Goal: Task Accomplishment & Management: Complete application form

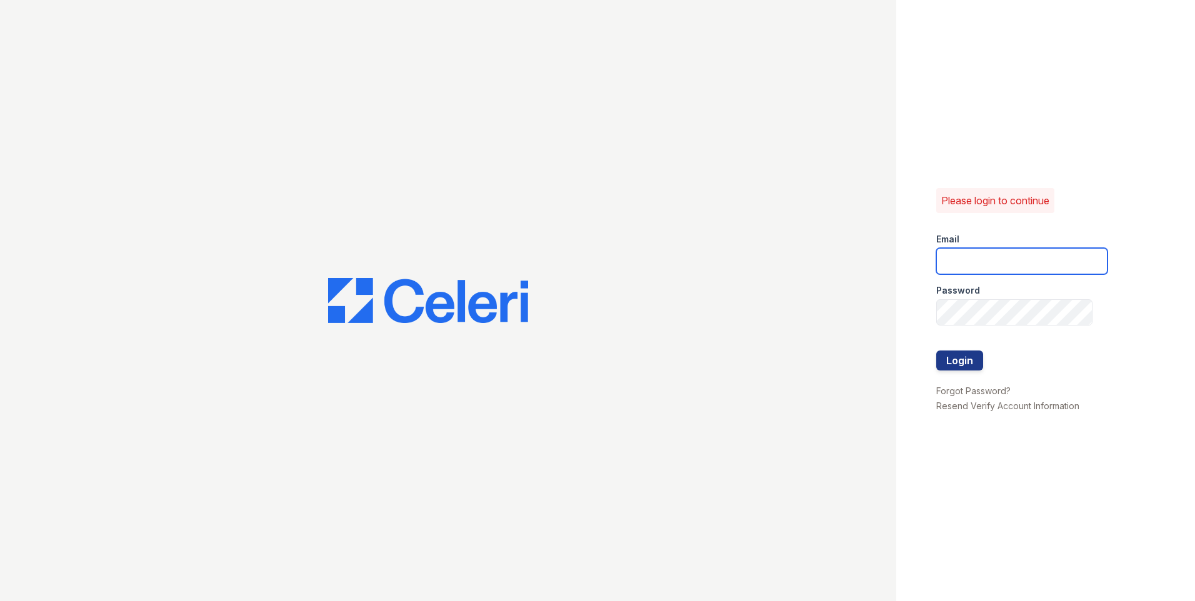
type input "wray1@cafmanagement.com"
click at [965, 348] on div at bounding box center [1021, 338] width 171 height 25
click at [964, 354] on button "Login" at bounding box center [959, 361] width 47 height 20
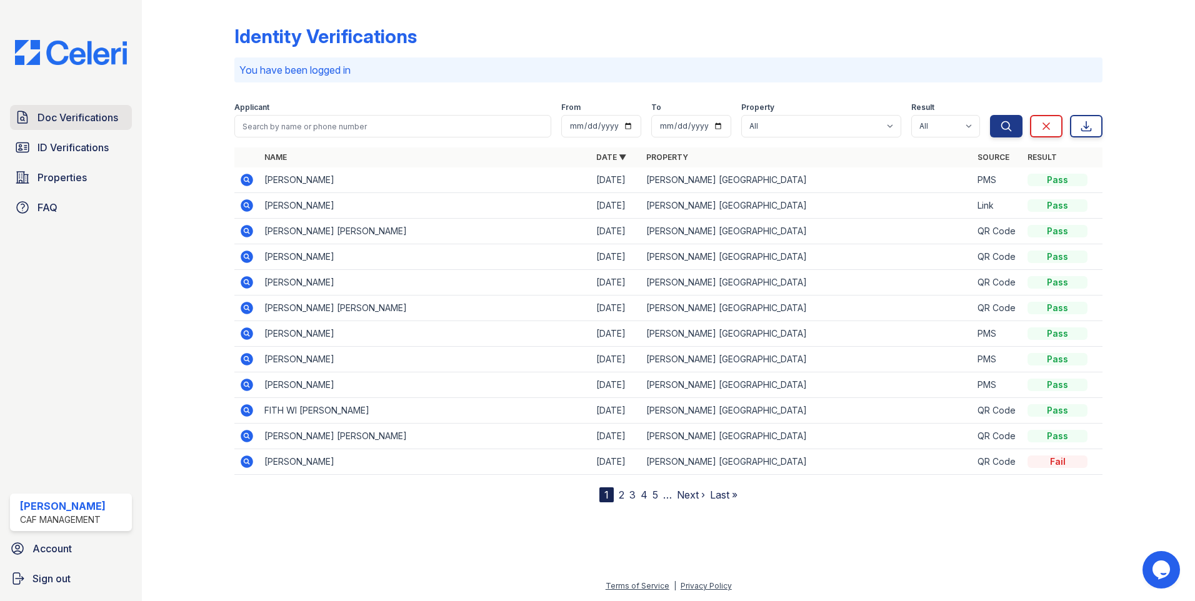
click at [65, 117] on span "Doc Verifications" at bounding box center [77, 117] width 81 height 15
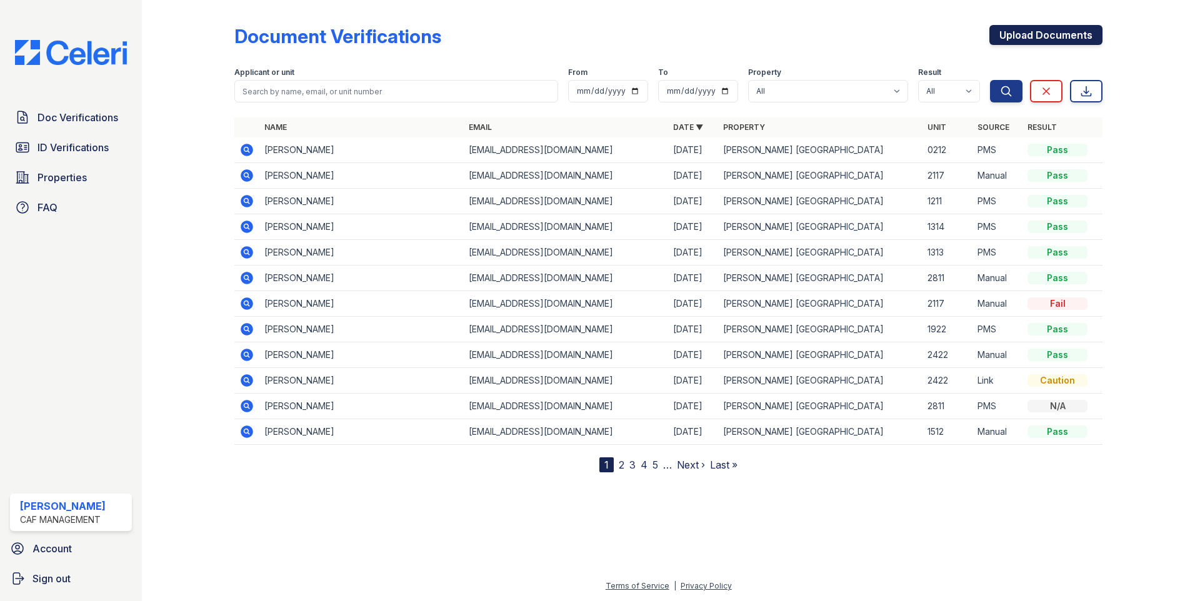
click at [1032, 37] on link "Upload Documents" at bounding box center [1045, 35] width 113 height 20
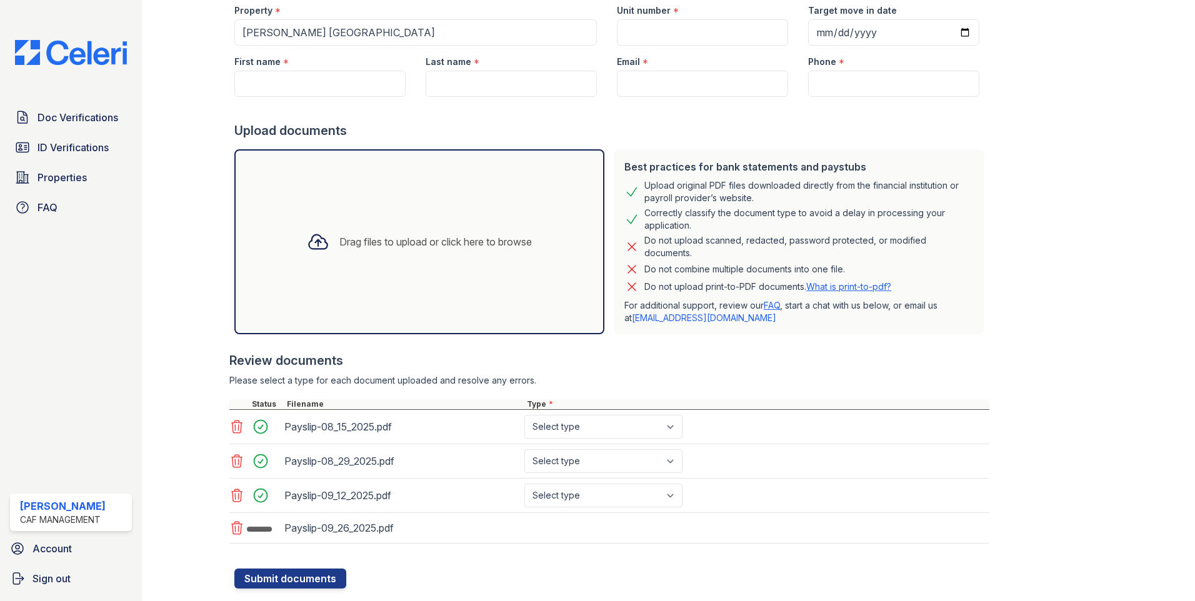
scroll to position [151, 0]
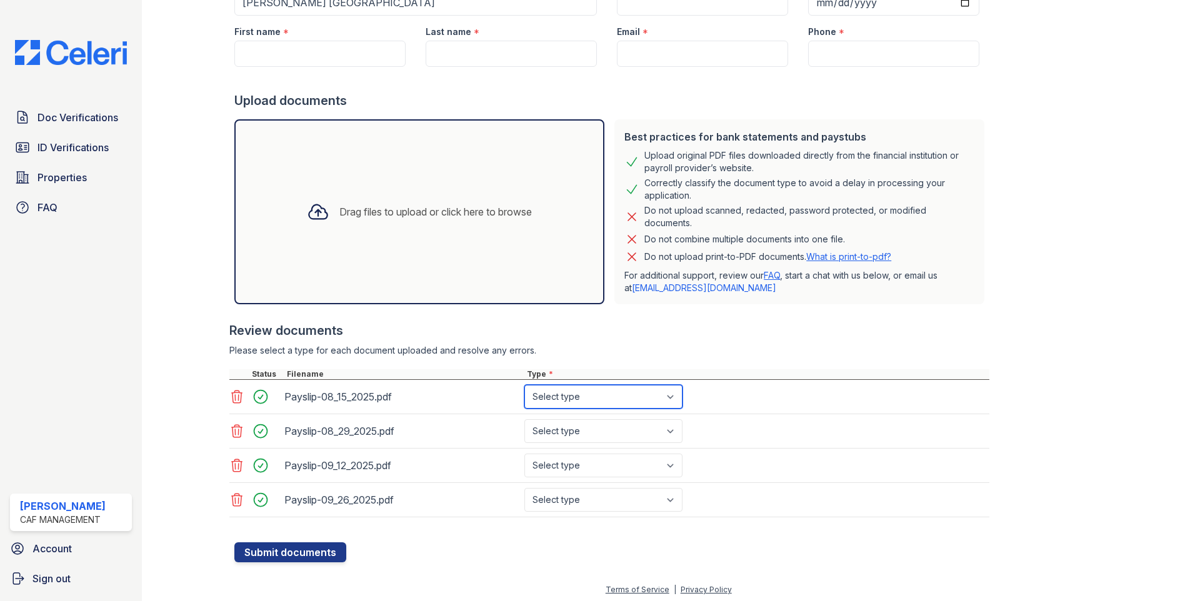
click at [554, 397] on select "Select type Paystub Bank Statement Offer Letter Tax Documents Benefit Award Let…" at bounding box center [603, 397] width 158 height 24
select select "paystub"
click at [524, 385] on select "Select type Paystub Bank Statement Offer Letter Tax Documents Benefit Award Let…" at bounding box center [603, 397] width 158 height 24
click at [562, 439] on select "Select type Paystub Bank Statement Offer Letter Tax Documents Benefit Award Let…" at bounding box center [603, 431] width 158 height 24
select select "paystub"
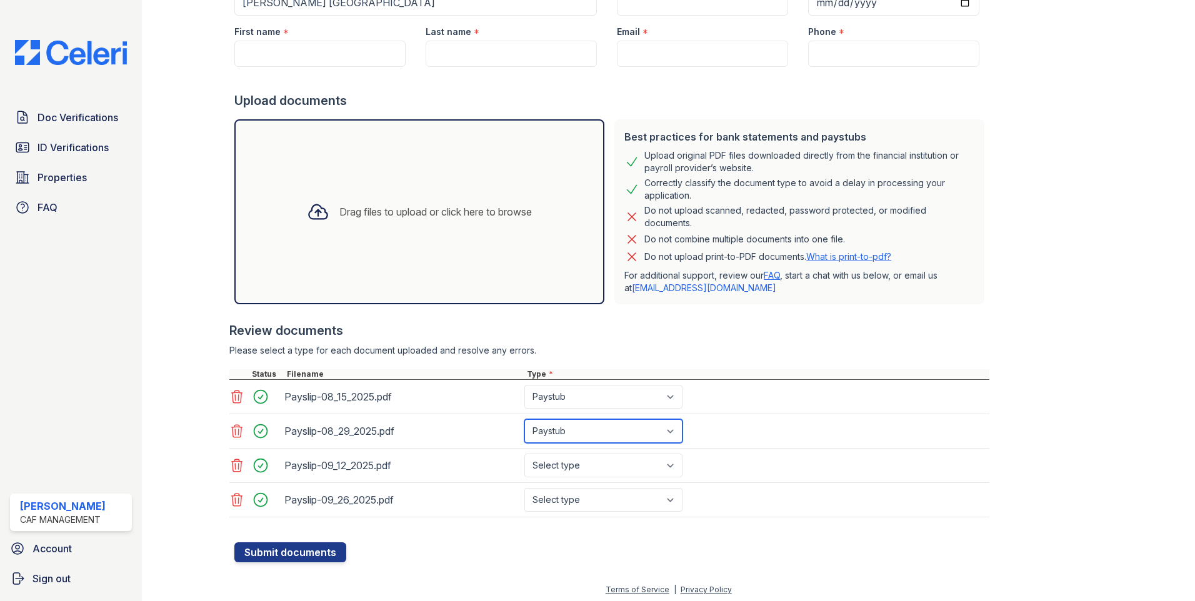
click at [524, 419] on select "Select type Paystub Bank Statement Offer Letter Tax Documents Benefit Award Let…" at bounding box center [603, 431] width 158 height 24
click at [563, 459] on select "Select type Paystub Bank Statement Offer Letter Tax Documents Benefit Award Let…" at bounding box center [603, 466] width 158 height 24
select select "paystub"
click at [524, 454] on select "Select type Paystub Bank Statement Offer Letter Tax Documents Benefit Award Let…" at bounding box center [603, 466] width 158 height 24
click at [576, 491] on select "Select type Paystub Bank Statement Offer Letter Tax Documents Benefit Award Let…" at bounding box center [603, 500] width 158 height 24
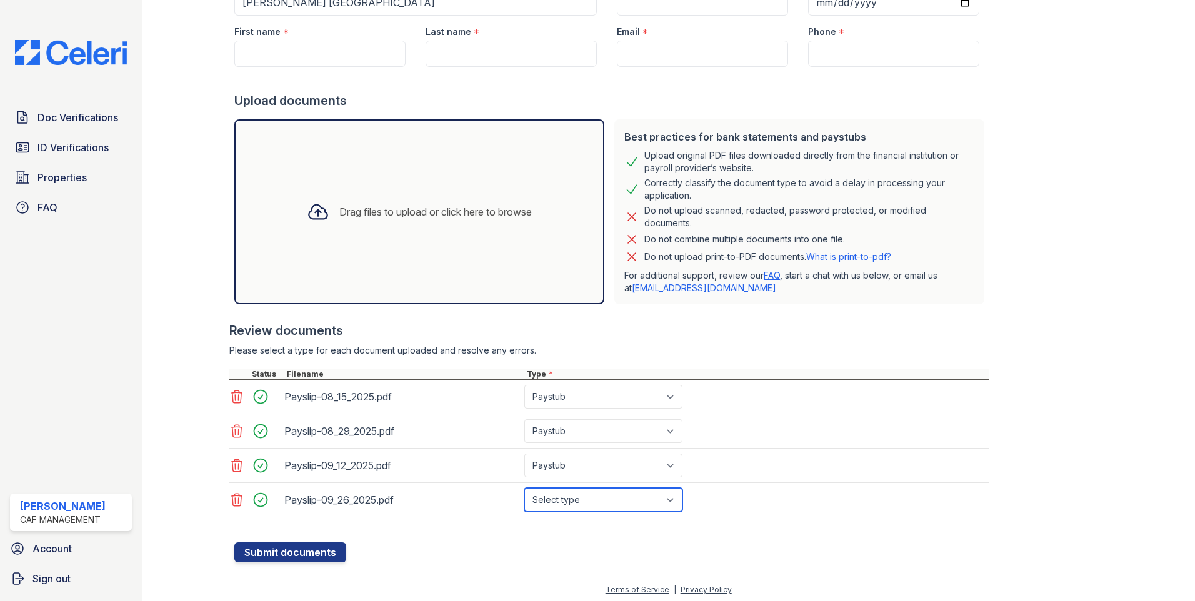
select select "paystub"
click at [524, 488] on select "Select type Paystub Bank Statement Offer Letter Tax Documents Benefit Award Let…" at bounding box center [603, 500] width 158 height 24
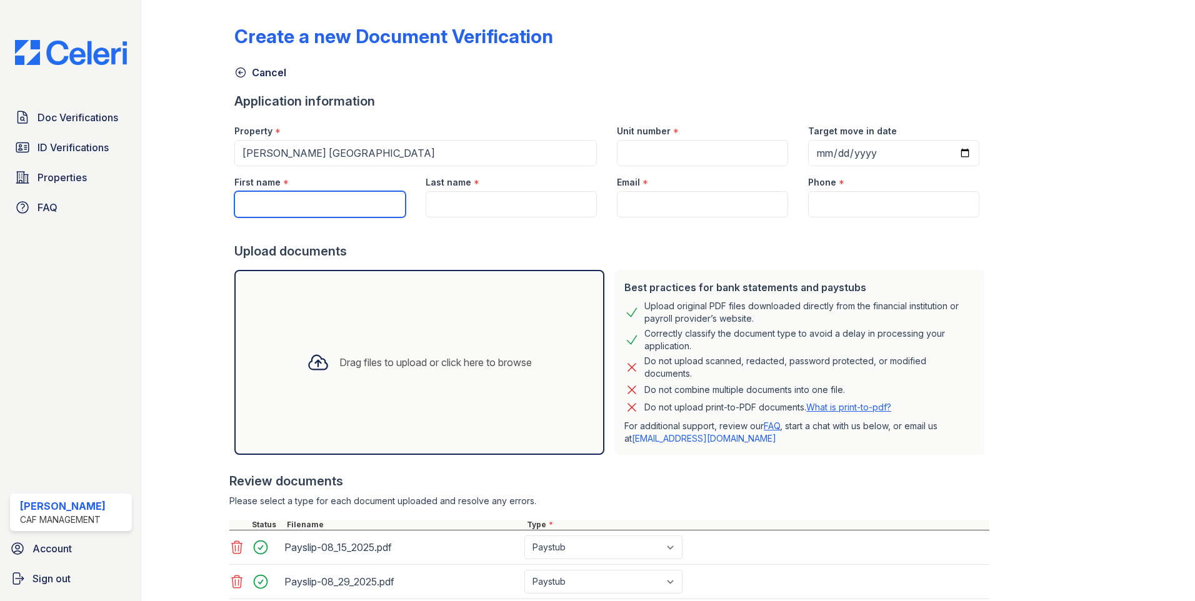
click at [274, 204] on input "First name" at bounding box center [319, 204] width 171 height 26
type input "Berenice"
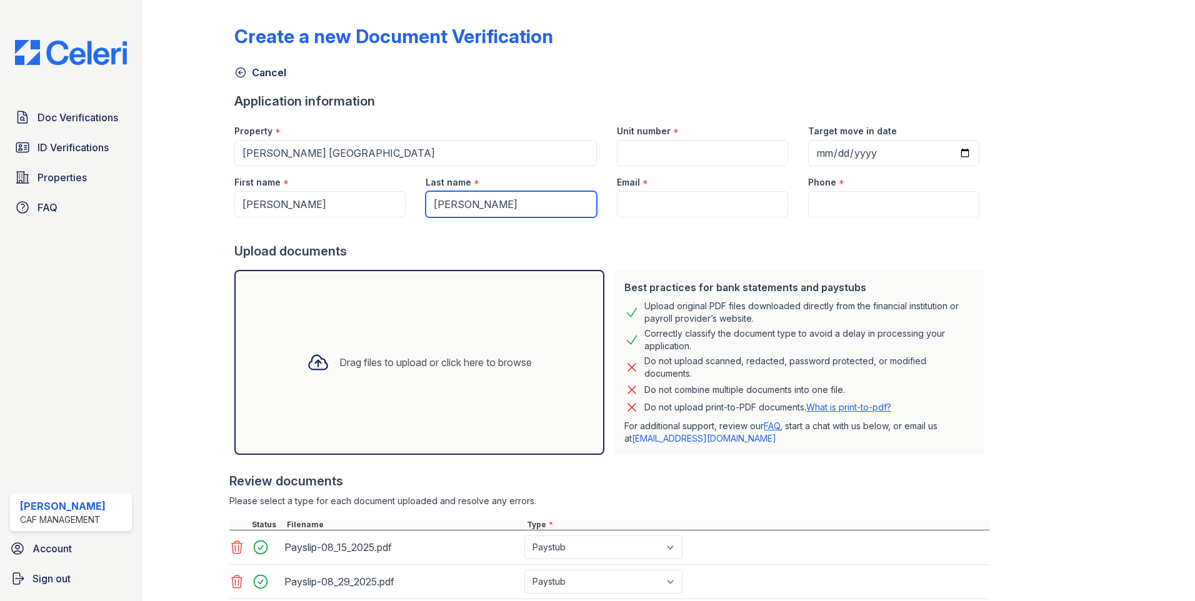
type input "Ortiz"
click at [679, 158] on input "Unit number" at bounding box center [702, 153] width 171 height 26
click at [769, 152] on input "Unit number" at bounding box center [702, 153] width 171 height 26
type input "1313"
click at [650, 275] on div "Best practices for bank statements and paystubs Upload original PDF files downl…" at bounding box center [799, 362] width 370 height 185
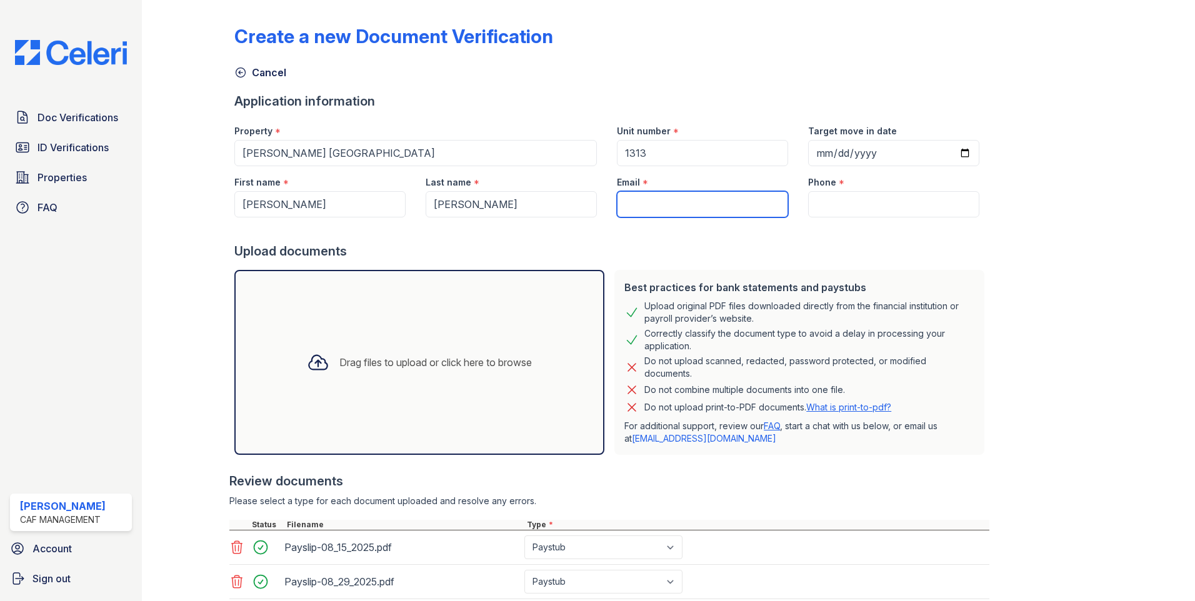
click at [630, 207] on input "Email" at bounding box center [702, 204] width 171 height 26
click at [652, 197] on input "Email" at bounding box center [702, 204] width 171 height 26
paste input "[EMAIL_ADDRESS][DOMAIN_NAME]"
type input "[EMAIL_ADDRESS][DOMAIN_NAME]"
click at [867, 212] on input "Phone" at bounding box center [893, 204] width 171 height 26
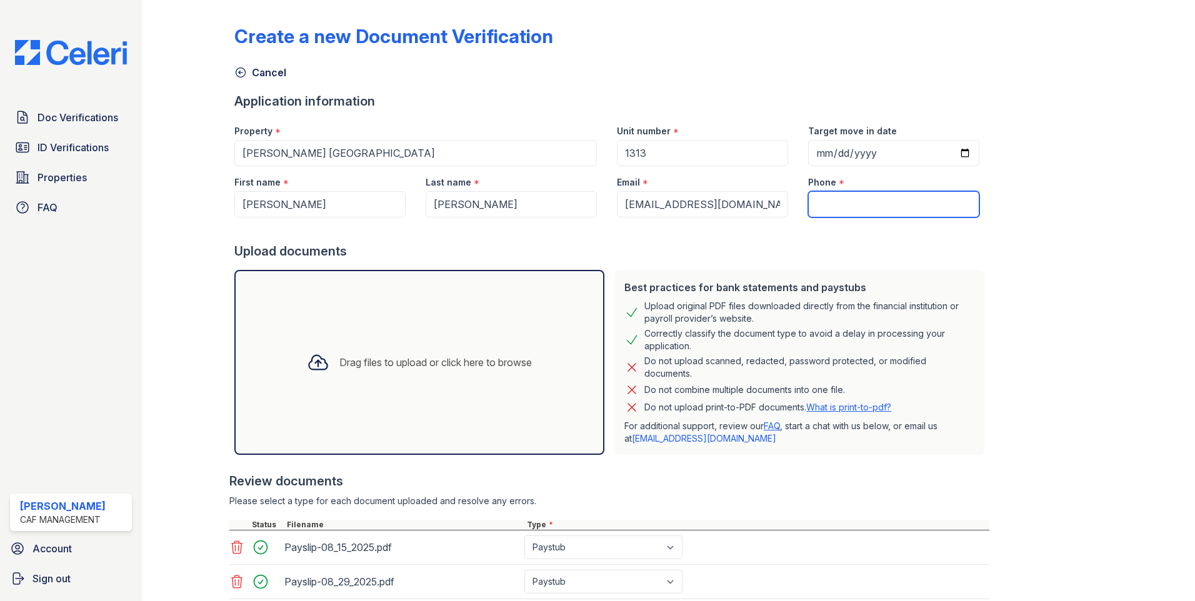
paste input "(813) 668-7701"
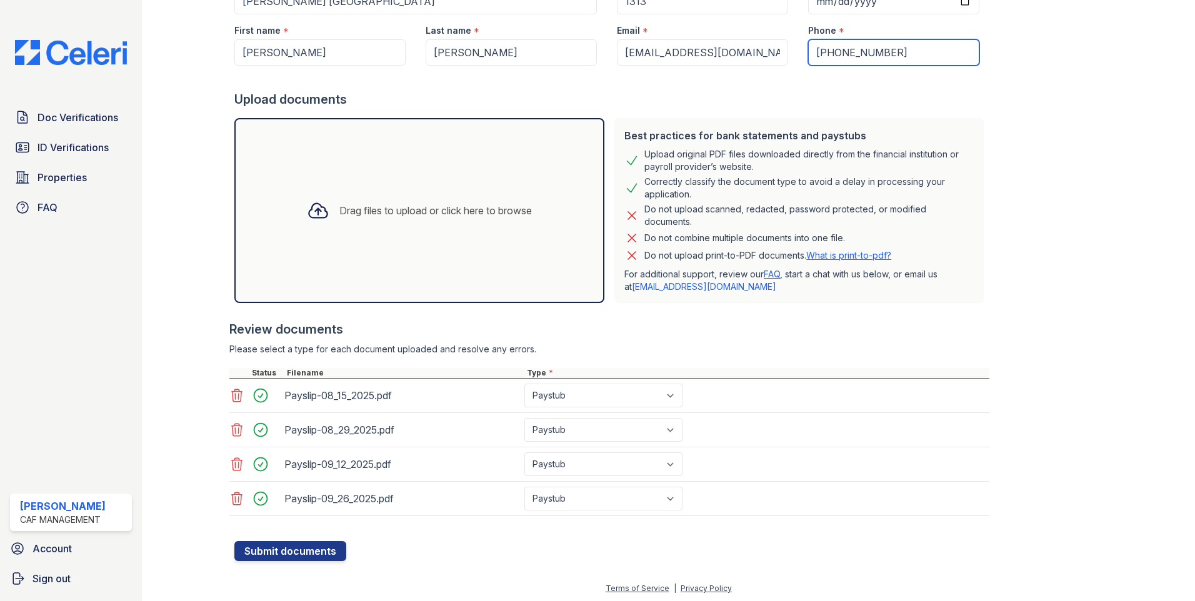
scroll to position [154, 0]
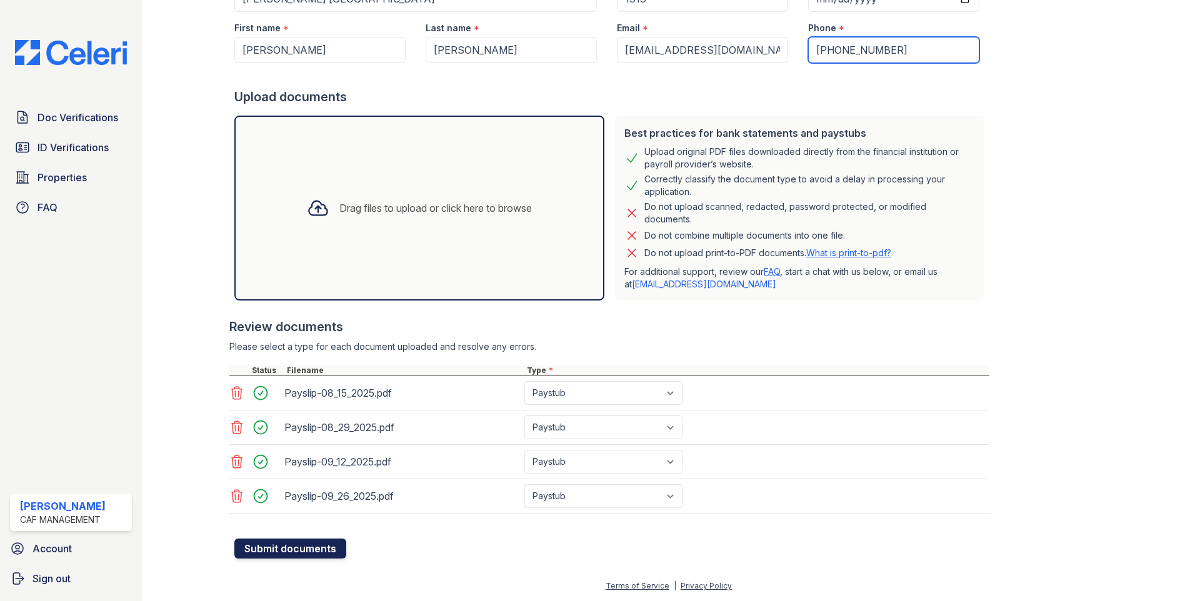
type input "(813) 668-7701"
click at [294, 540] on button "Submit documents" at bounding box center [290, 549] width 112 height 20
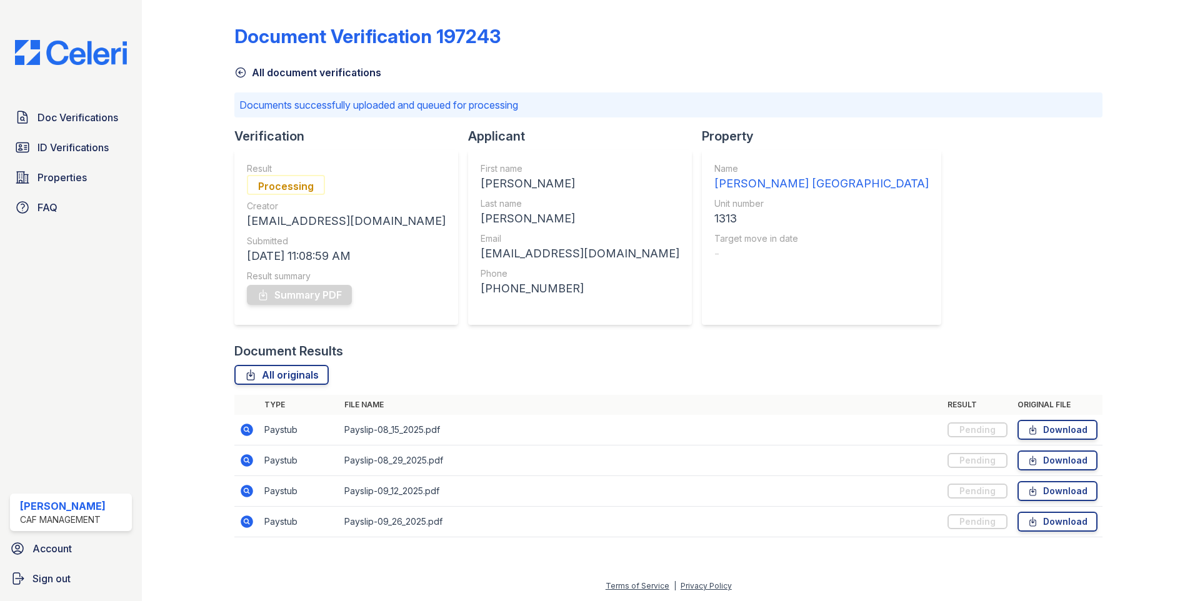
drag, startPoint x: 243, startPoint y: 434, endPoint x: 233, endPoint y: 437, distance: 10.5
click at [243, 434] on icon at bounding box center [247, 430] width 12 height 12
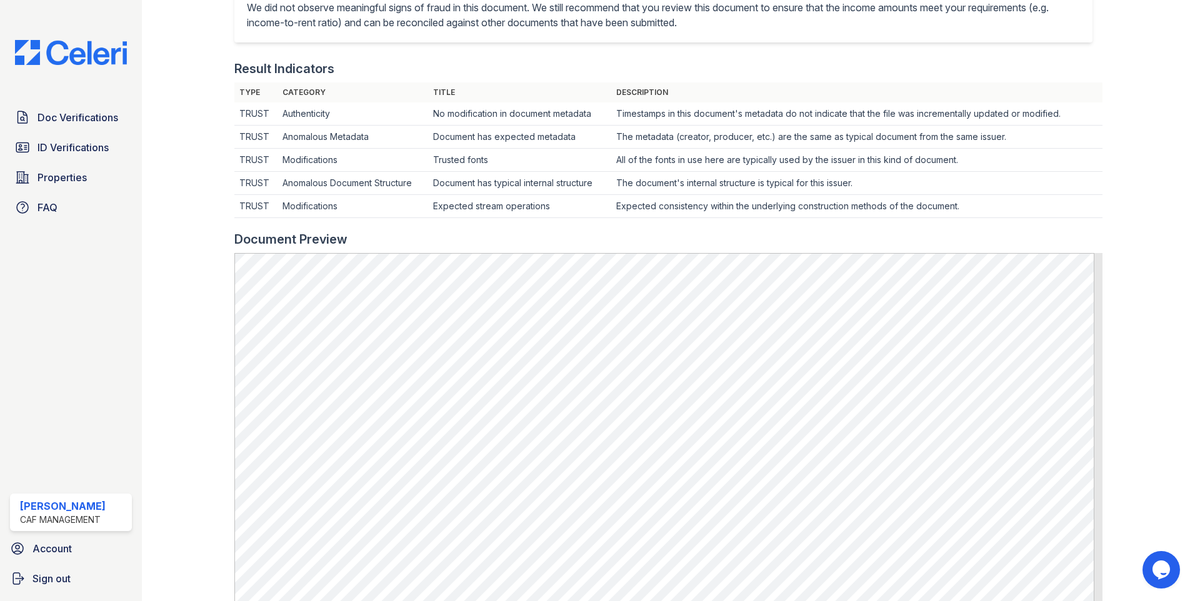
scroll to position [375, 0]
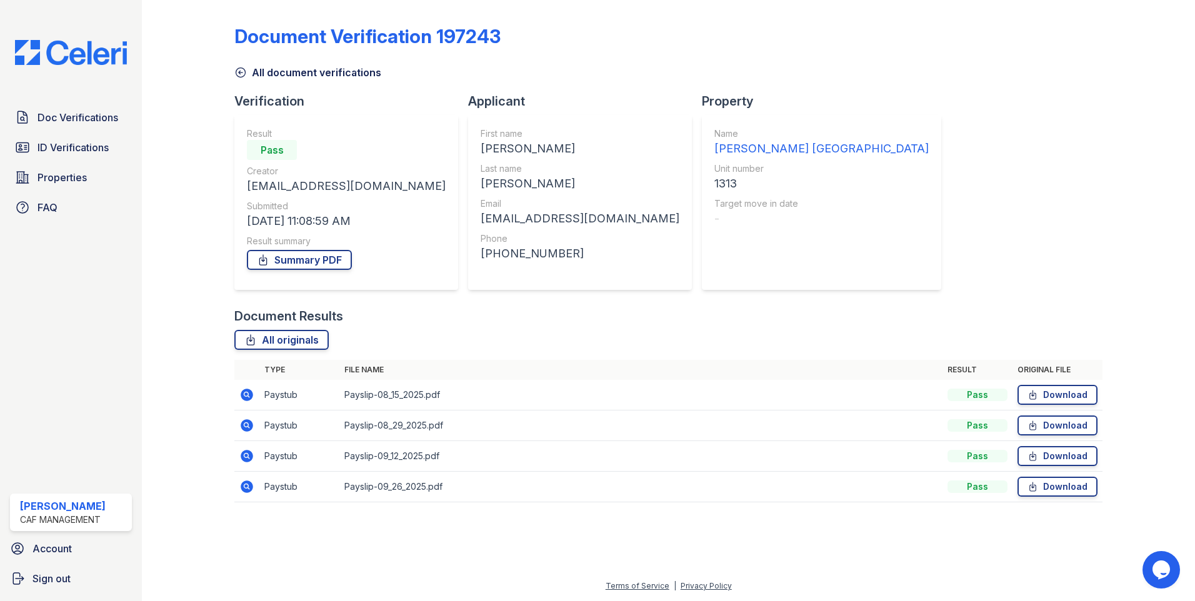
click at [243, 430] on icon at bounding box center [247, 425] width 12 height 12
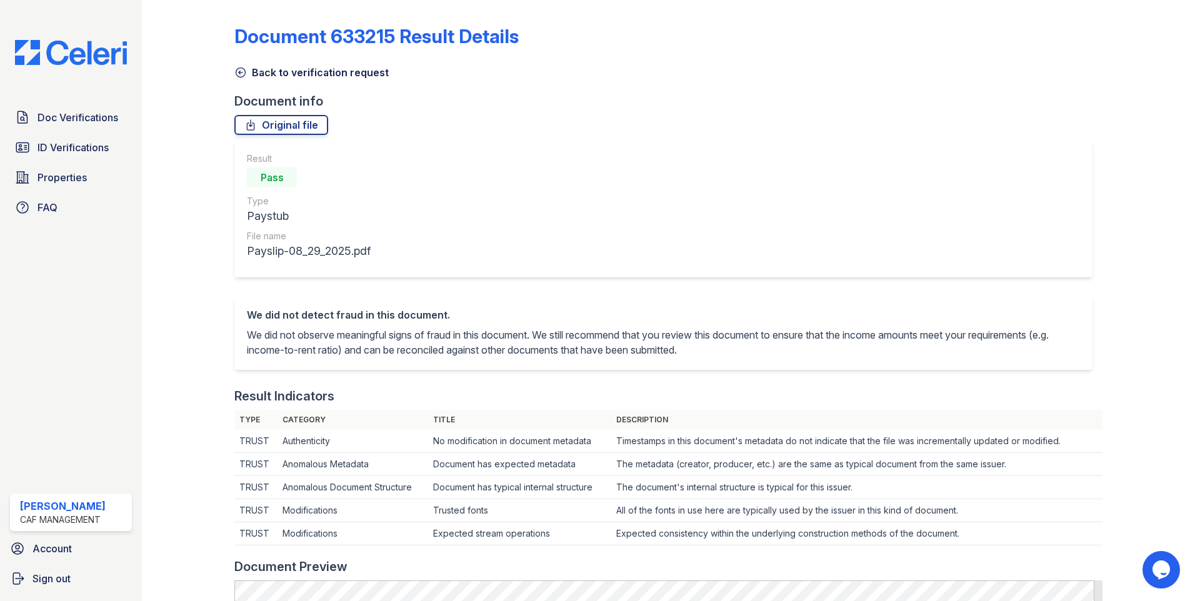
click at [249, 75] on link "Back to verification request" at bounding box center [311, 72] width 154 height 15
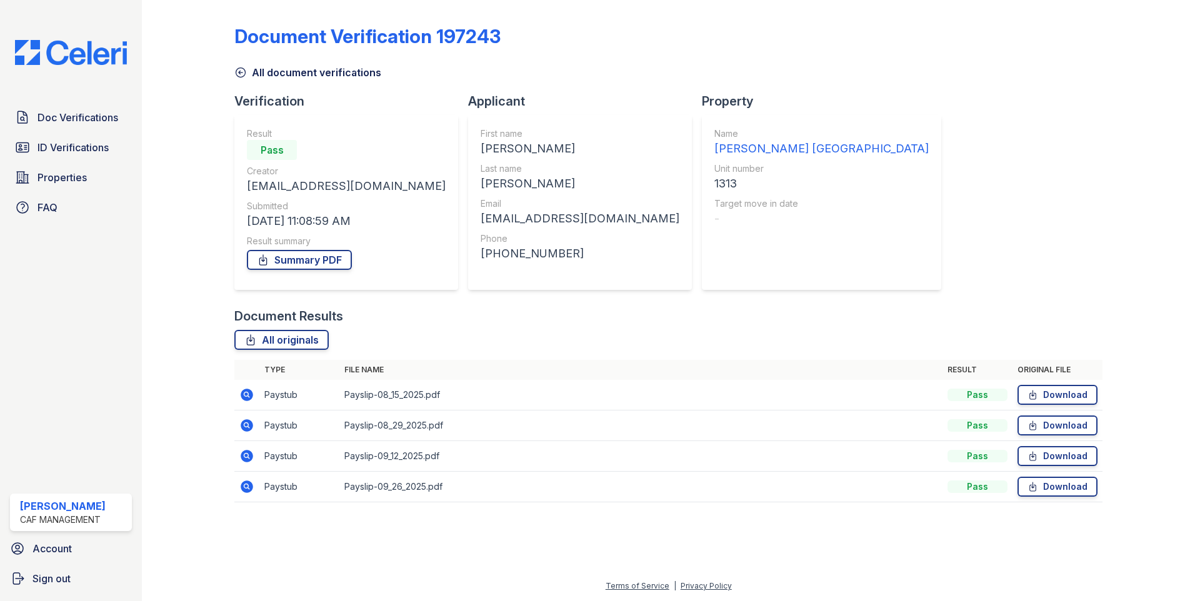
click at [247, 459] on icon at bounding box center [247, 456] width 12 height 12
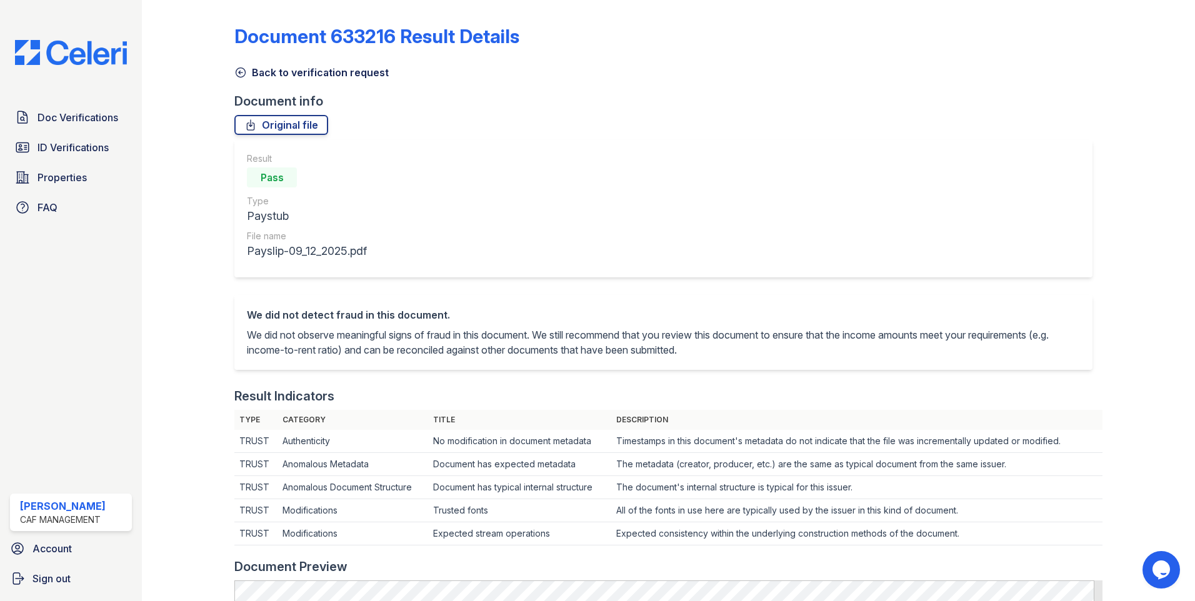
click at [236, 79] on link "Back to verification request" at bounding box center [311, 72] width 154 height 15
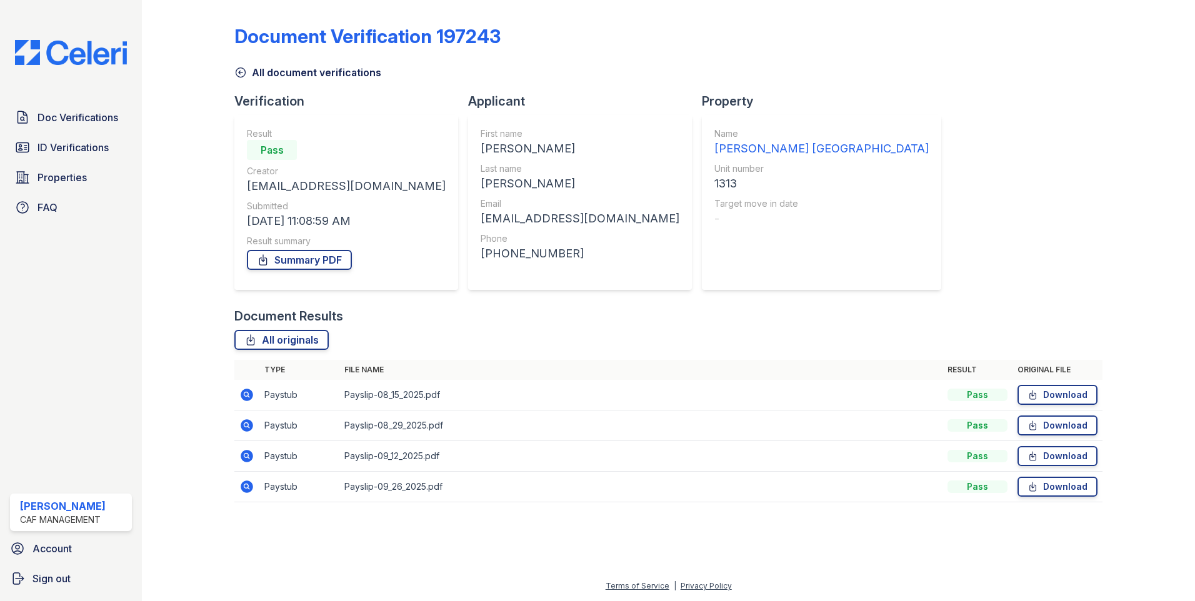
click at [246, 487] on icon at bounding box center [245, 485] width 3 height 3
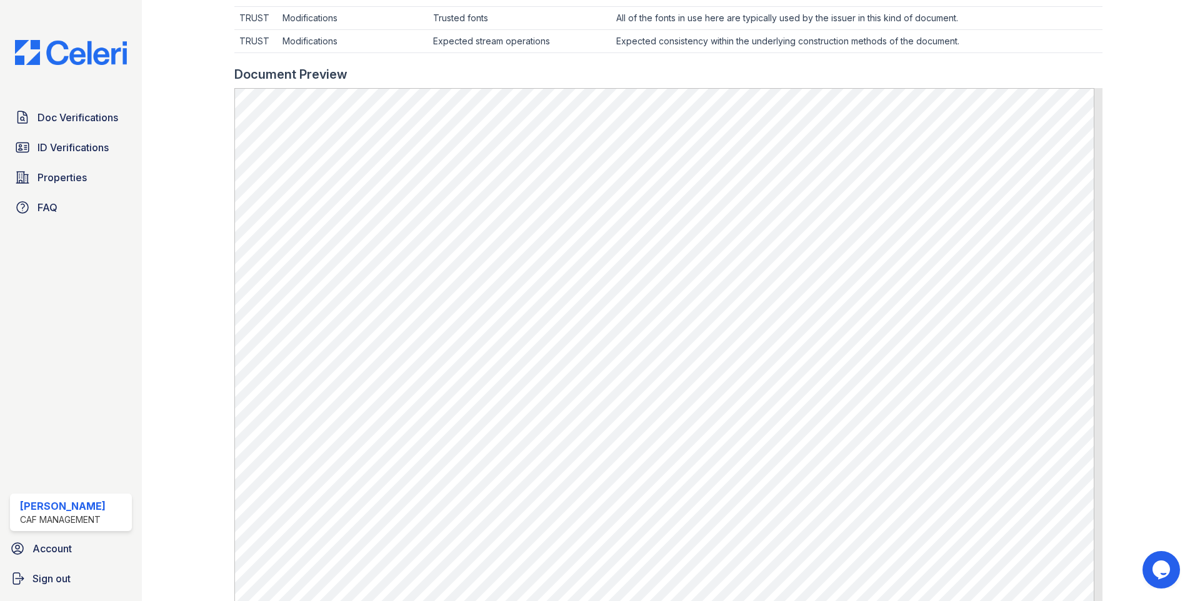
scroll to position [500, 0]
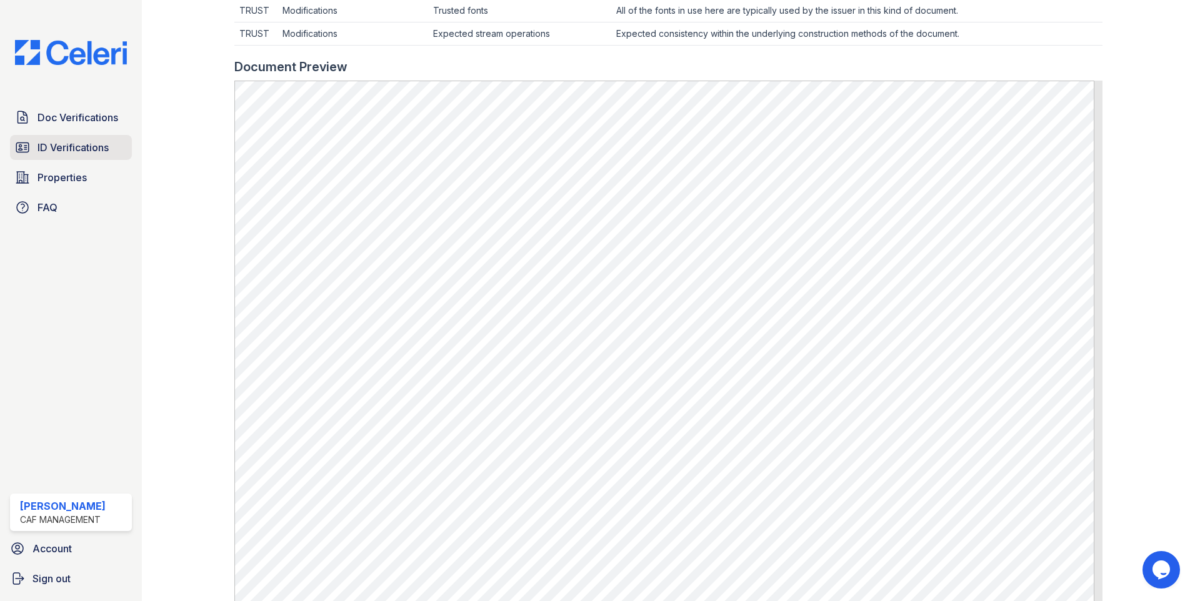
click at [92, 140] on span "ID Verifications" at bounding box center [72, 147] width 71 height 15
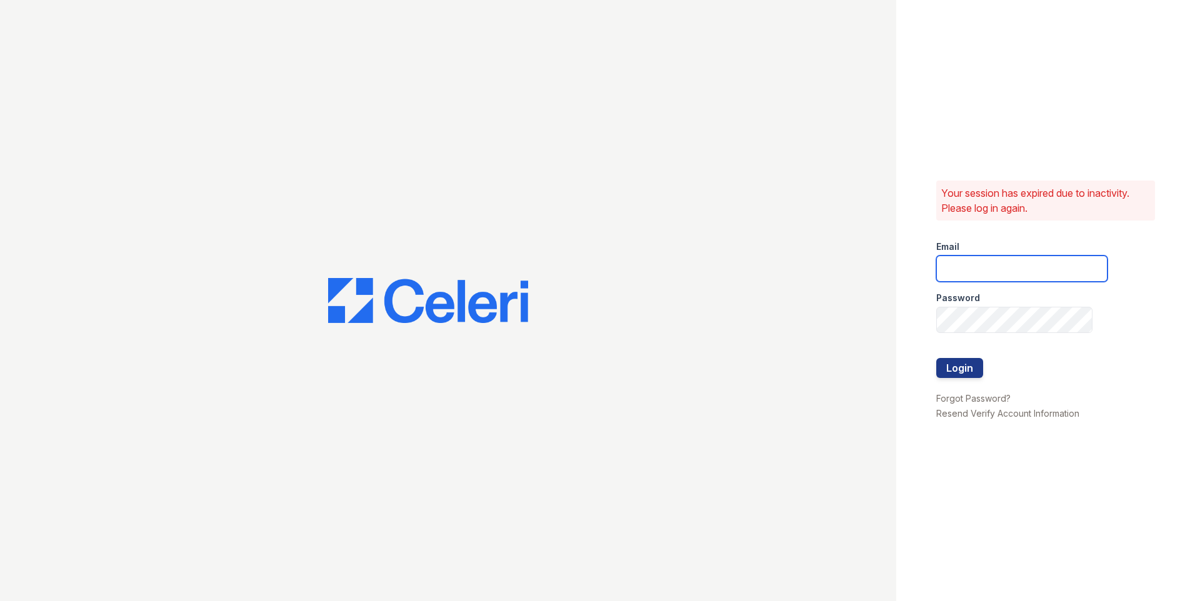
type input "[EMAIL_ADDRESS][DOMAIN_NAME]"
click at [964, 360] on button "Login" at bounding box center [959, 368] width 47 height 20
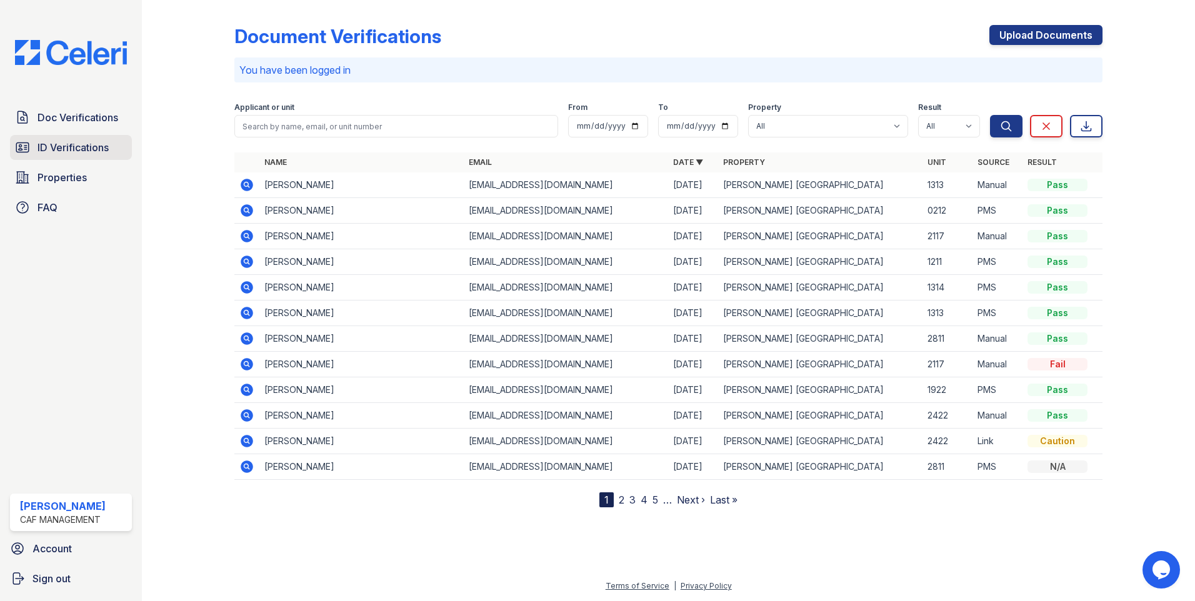
click at [104, 153] on span "ID Verifications" at bounding box center [72, 147] width 71 height 15
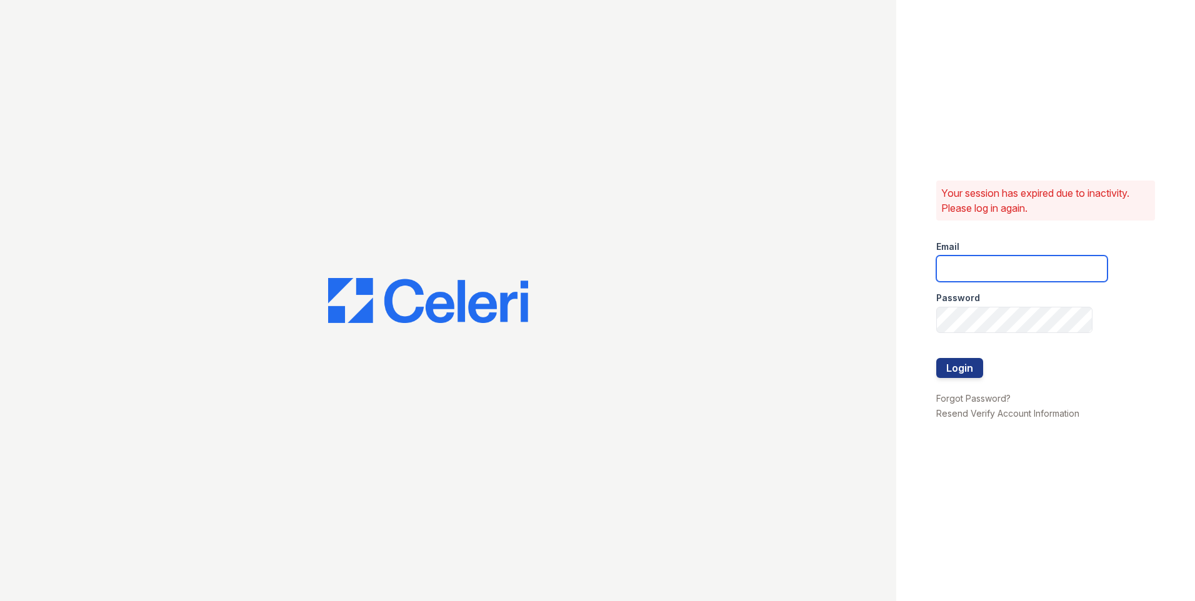
type input "[EMAIL_ADDRESS][DOMAIN_NAME]"
click at [973, 371] on button "Login" at bounding box center [959, 368] width 47 height 20
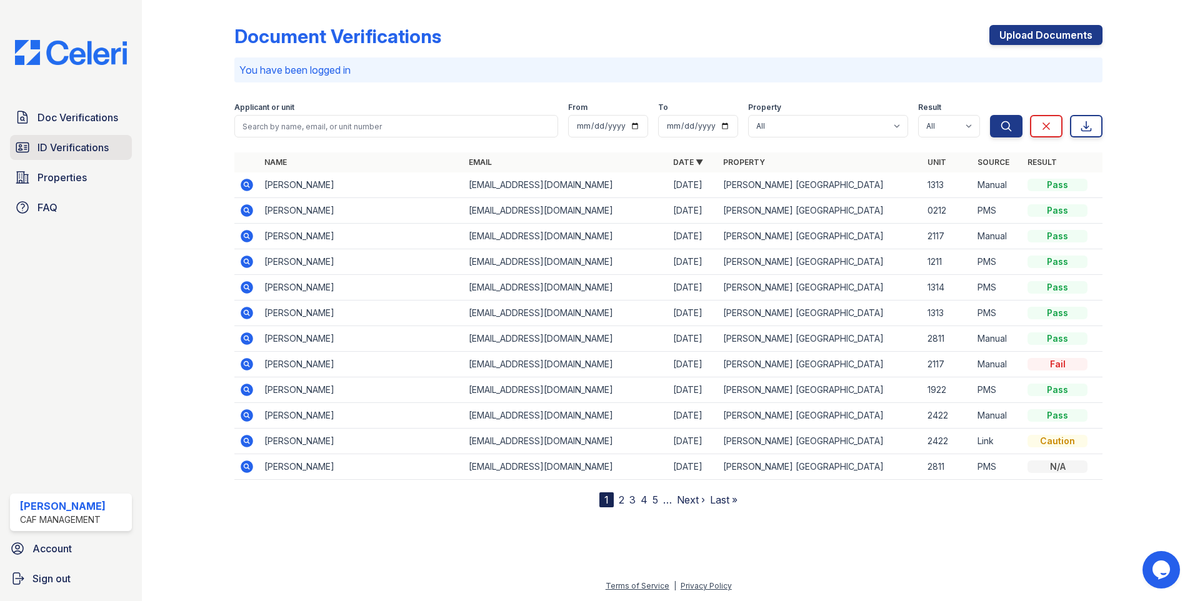
click at [74, 137] on link "ID Verifications" at bounding box center [71, 147] width 122 height 25
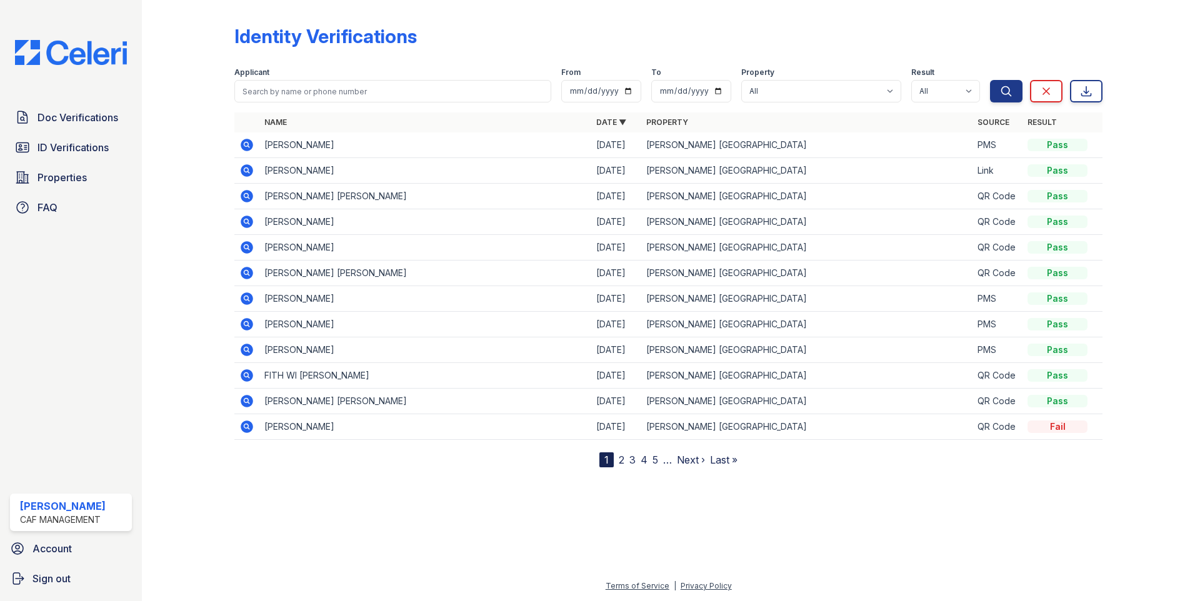
click at [251, 173] on icon at bounding box center [247, 170] width 12 height 12
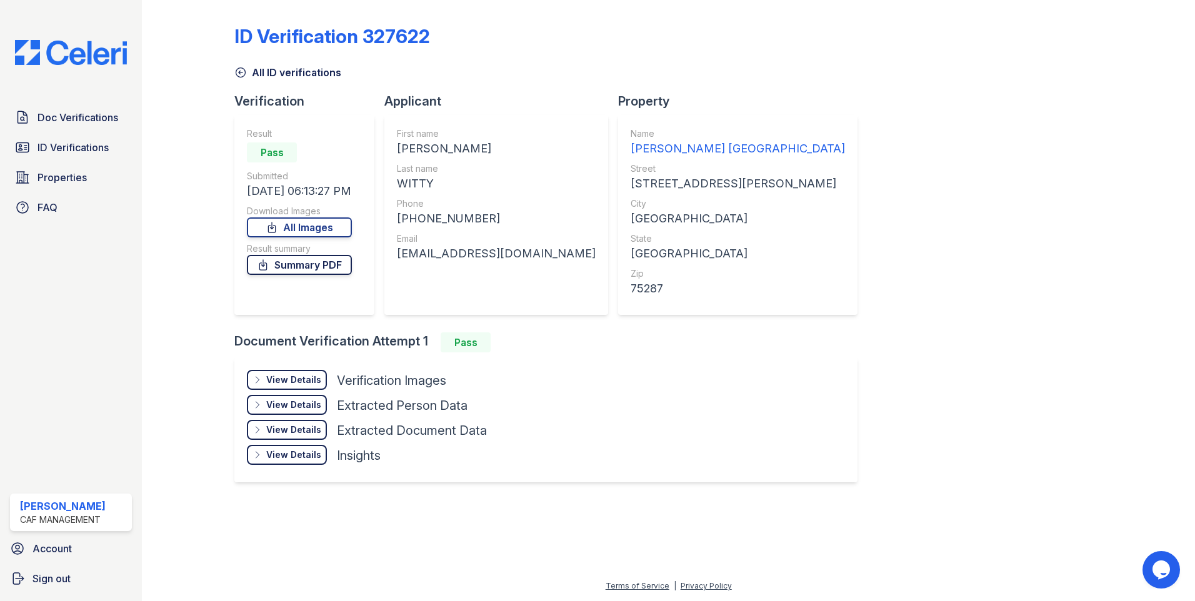
click at [306, 264] on link "Summary PDF" at bounding box center [299, 265] width 105 height 20
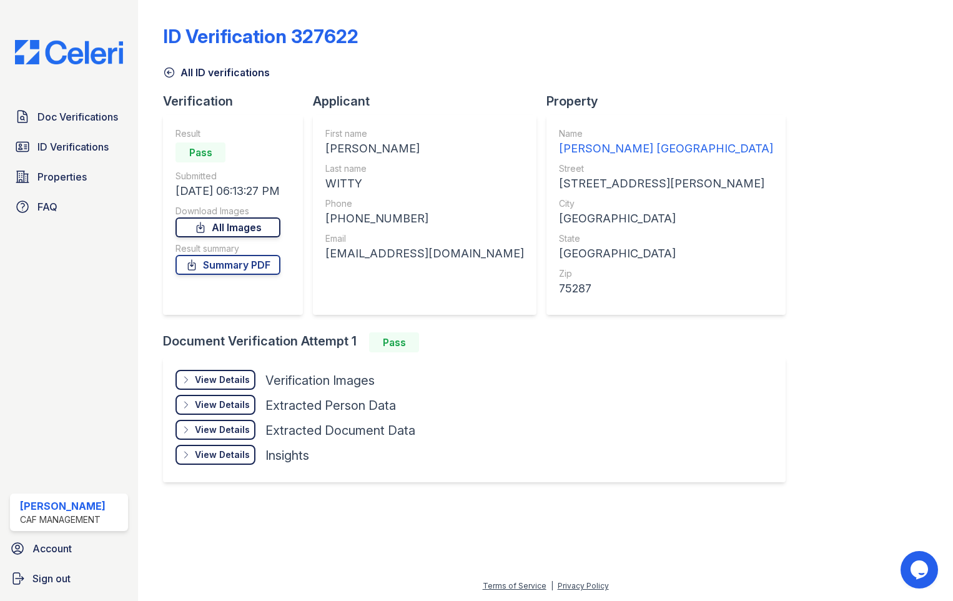
click at [281, 224] on link "All Images" at bounding box center [228, 227] width 105 height 20
